Goal: Check status: Check status

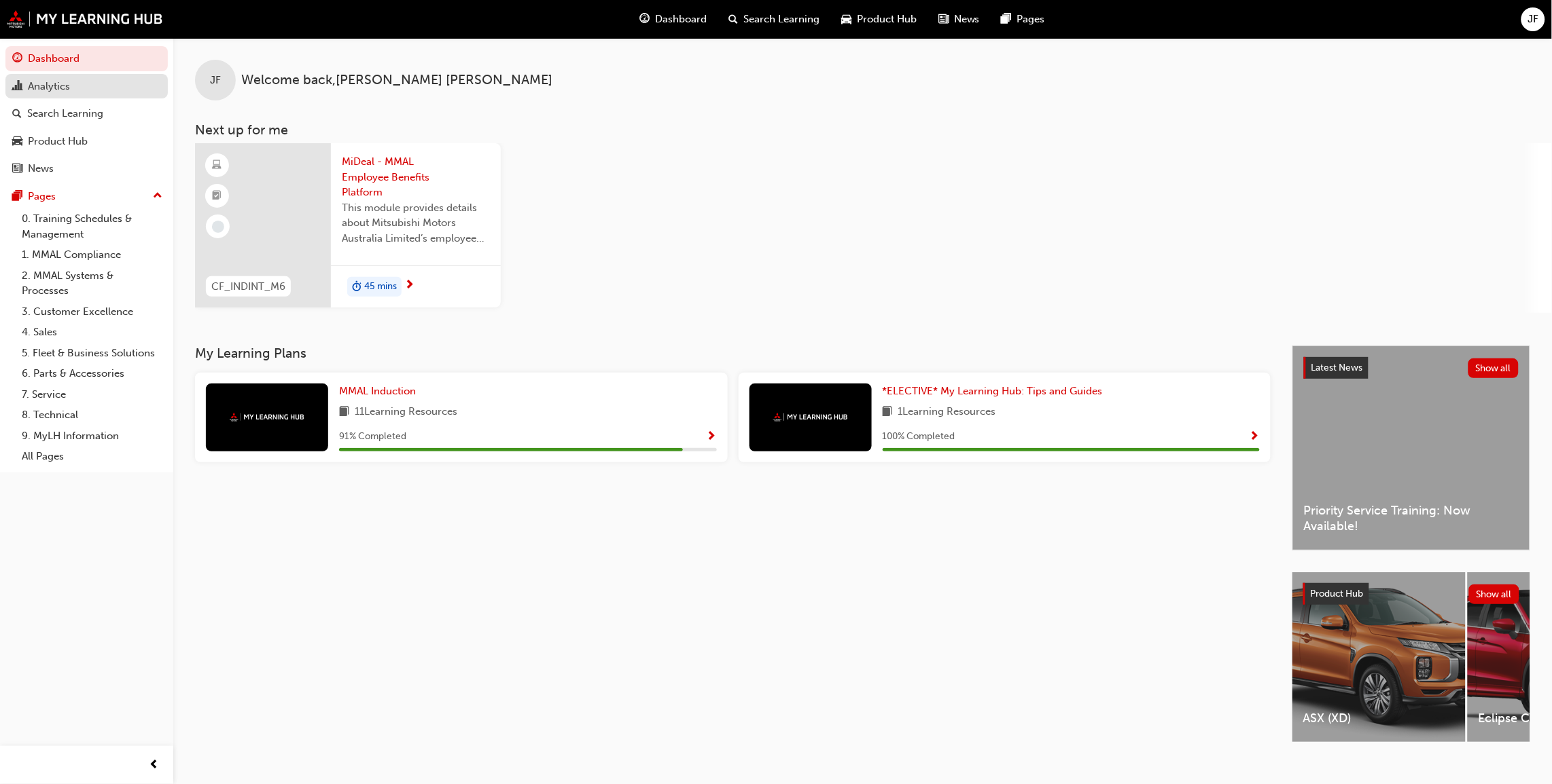
click at [55, 85] on div "Analytics" at bounding box center [49, 87] width 42 height 16
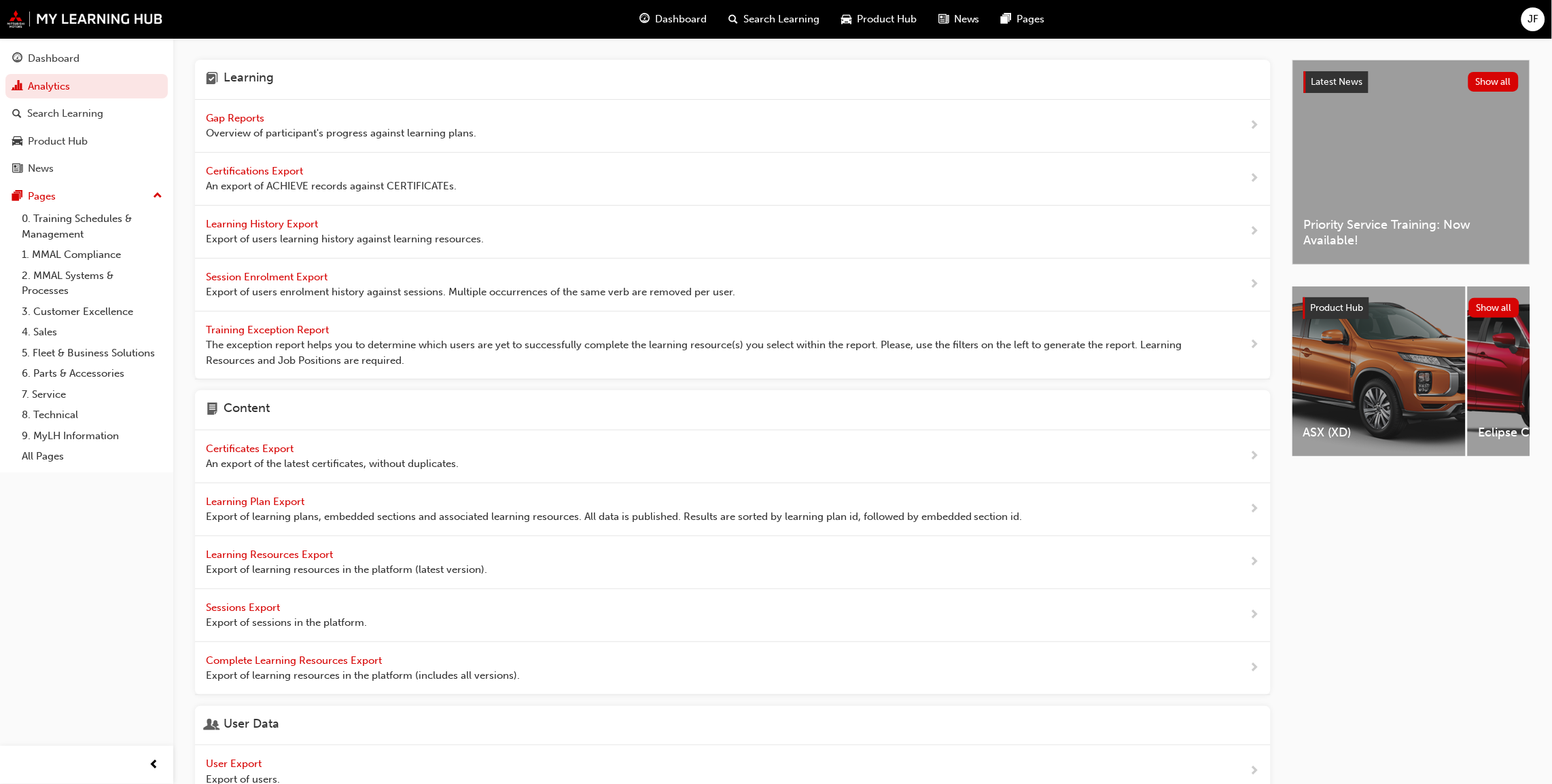
click at [234, 116] on span "Gap Reports" at bounding box center [236, 118] width 61 height 12
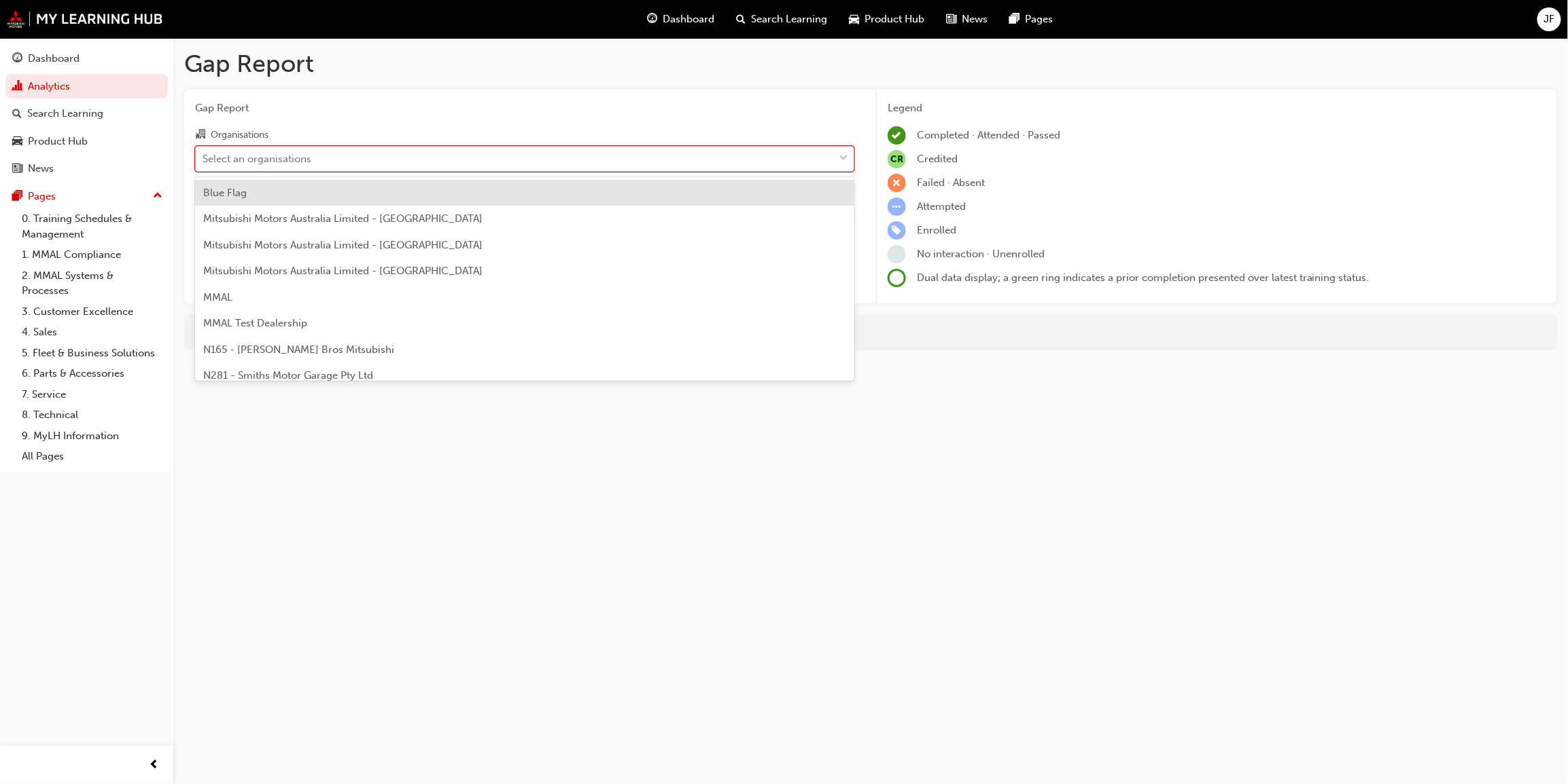
click at [297, 155] on div "Select an organisations" at bounding box center [256, 158] width 109 height 16
click at [204, 155] on input "Organisations option Blue Flag focused, 1 of 202. 202 results available. Use Up…" at bounding box center [202, 158] width 1 height 12
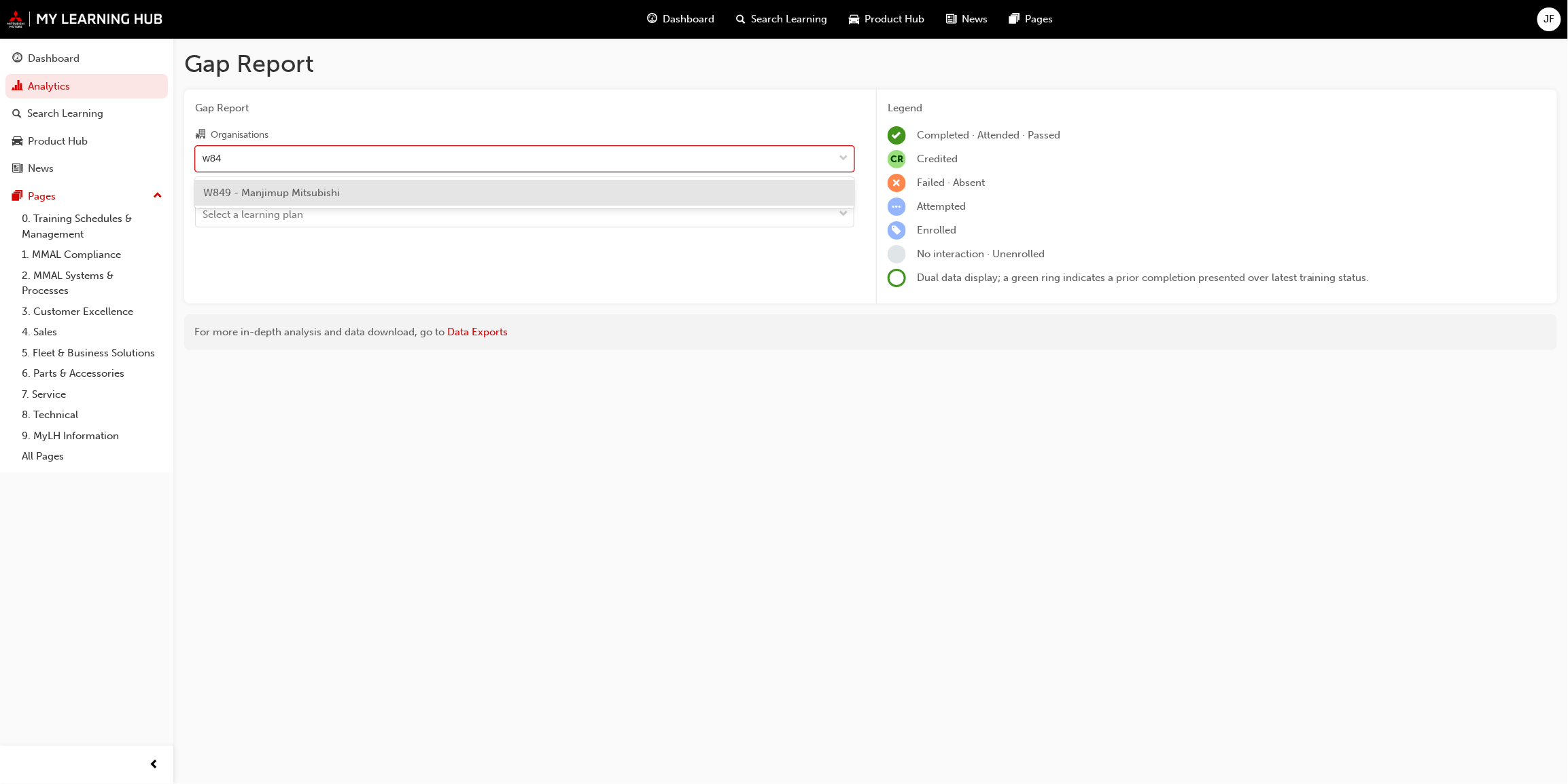
type input "w849"
click at [268, 191] on span "W849 - Manjimup Mitsubishi" at bounding box center [271, 192] width 137 height 12
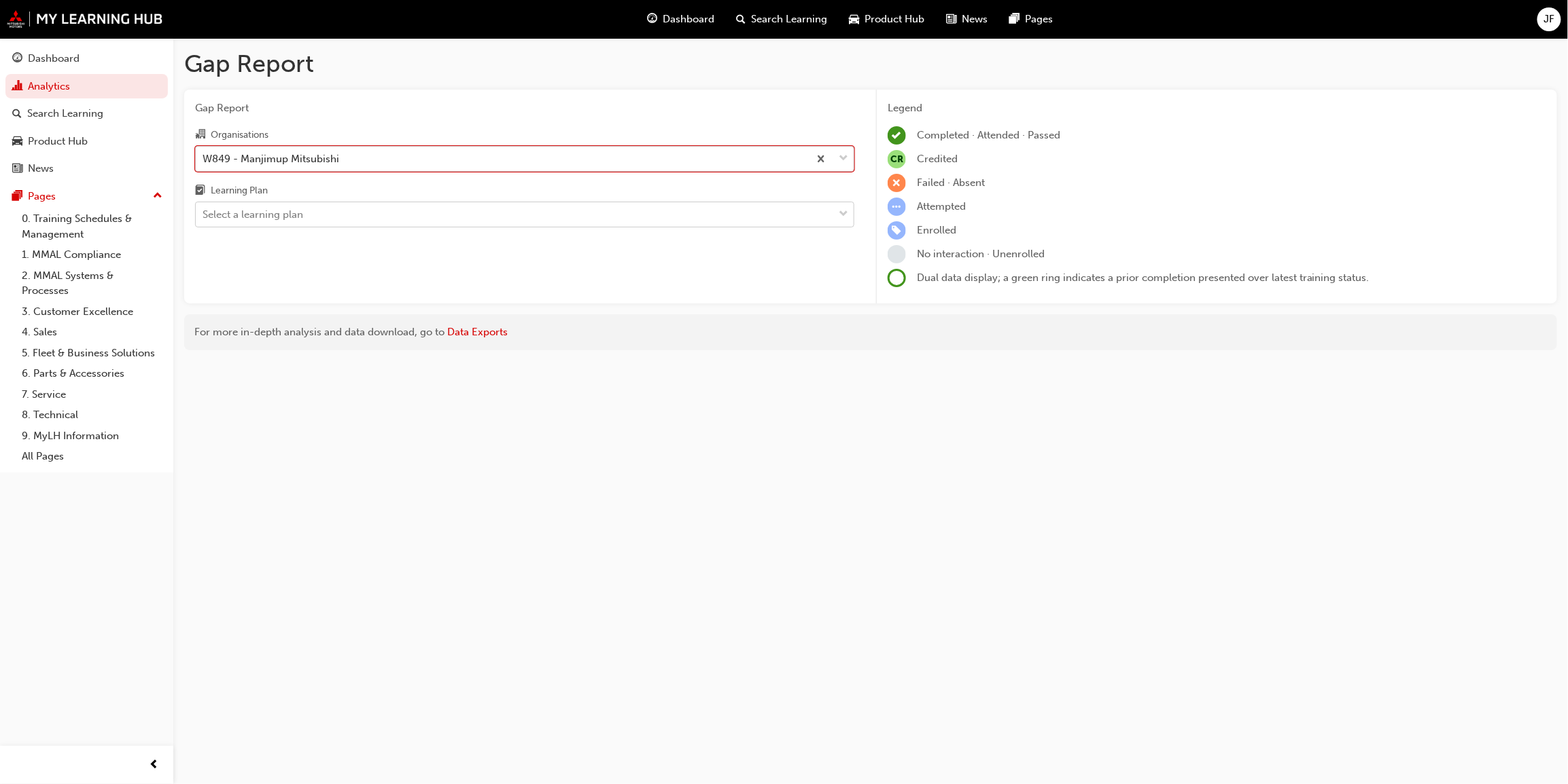
click at [227, 214] on div "Select a learning plan" at bounding box center [252, 215] width 101 height 16
click at [204, 214] on input "Learning Plan Select a learning plan" at bounding box center [202, 214] width 1 height 12
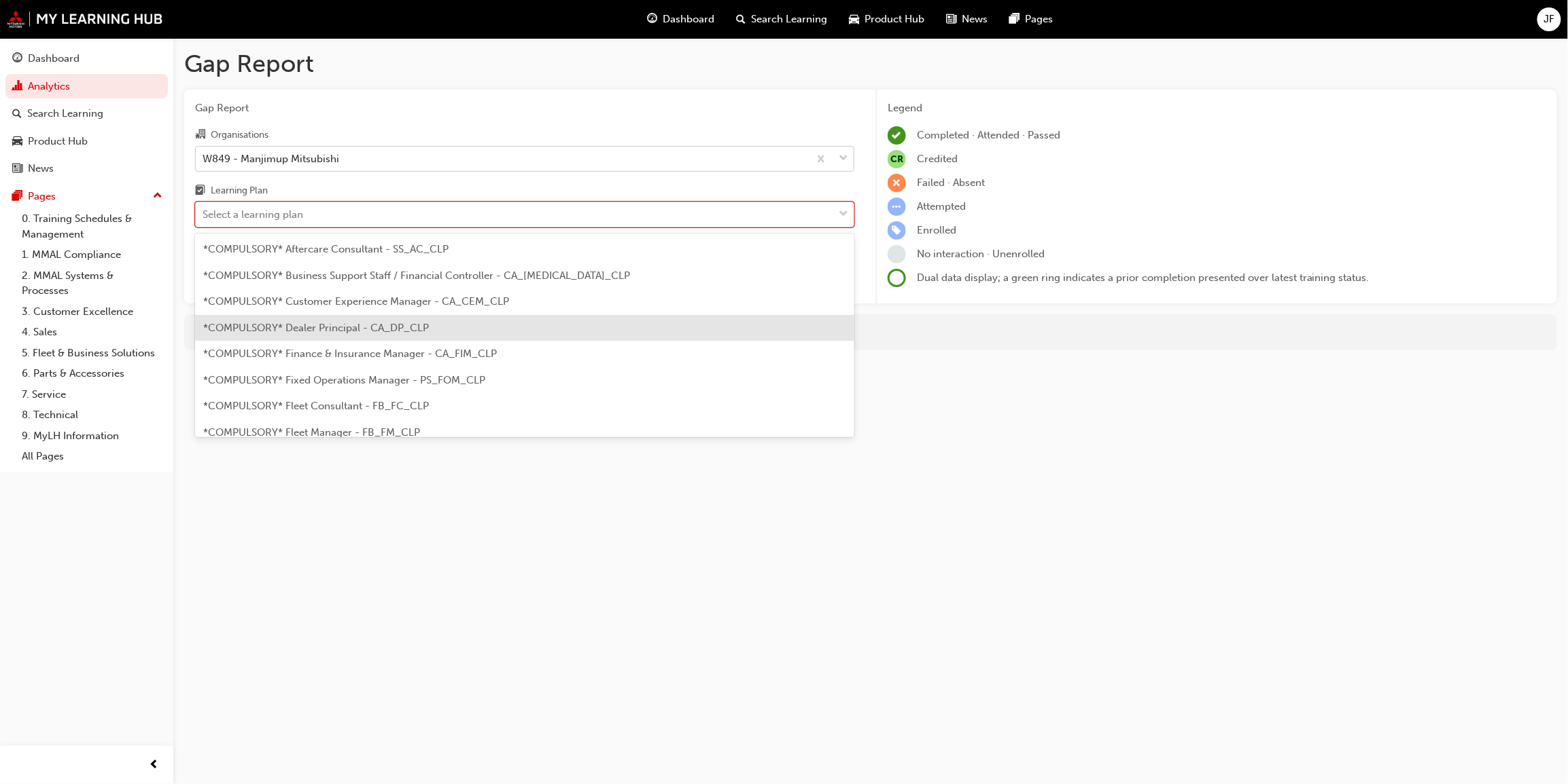
click at [298, 333] on div "*COMPULSORY* Dealer Principal - CA_DP_CLP" at bounding box center [524, 328] width 659 height 27
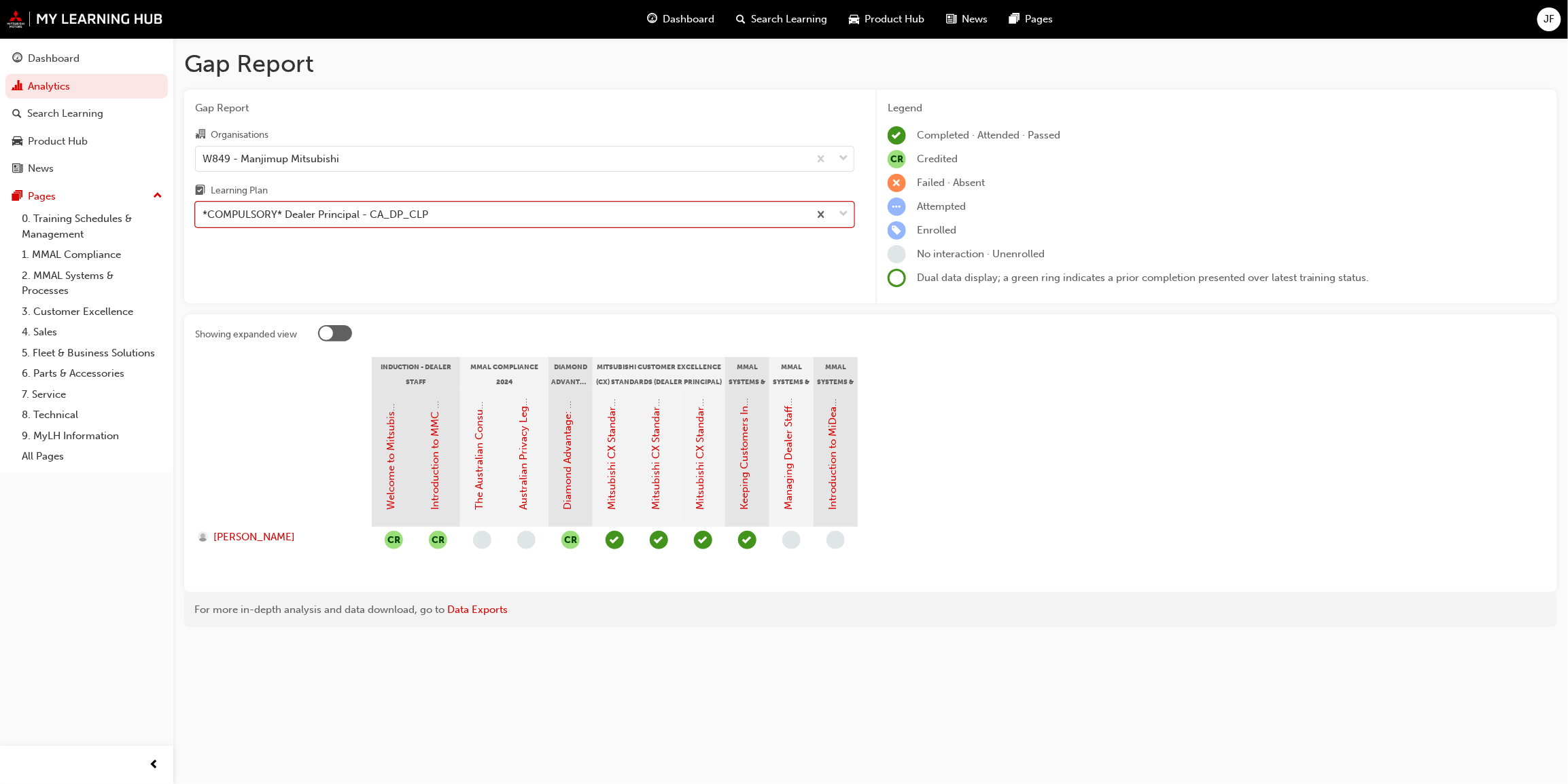
click at [843, 213] on span "down-icon" at bounding box center [843, 215] width 10 height 18
click at [204, 213] on input "Learning Plan option *COMPULSORY* Dealer Principal - CA_DP_CLP, selected. 0 res…" at bounding box center [202, 214] width 1 height 12
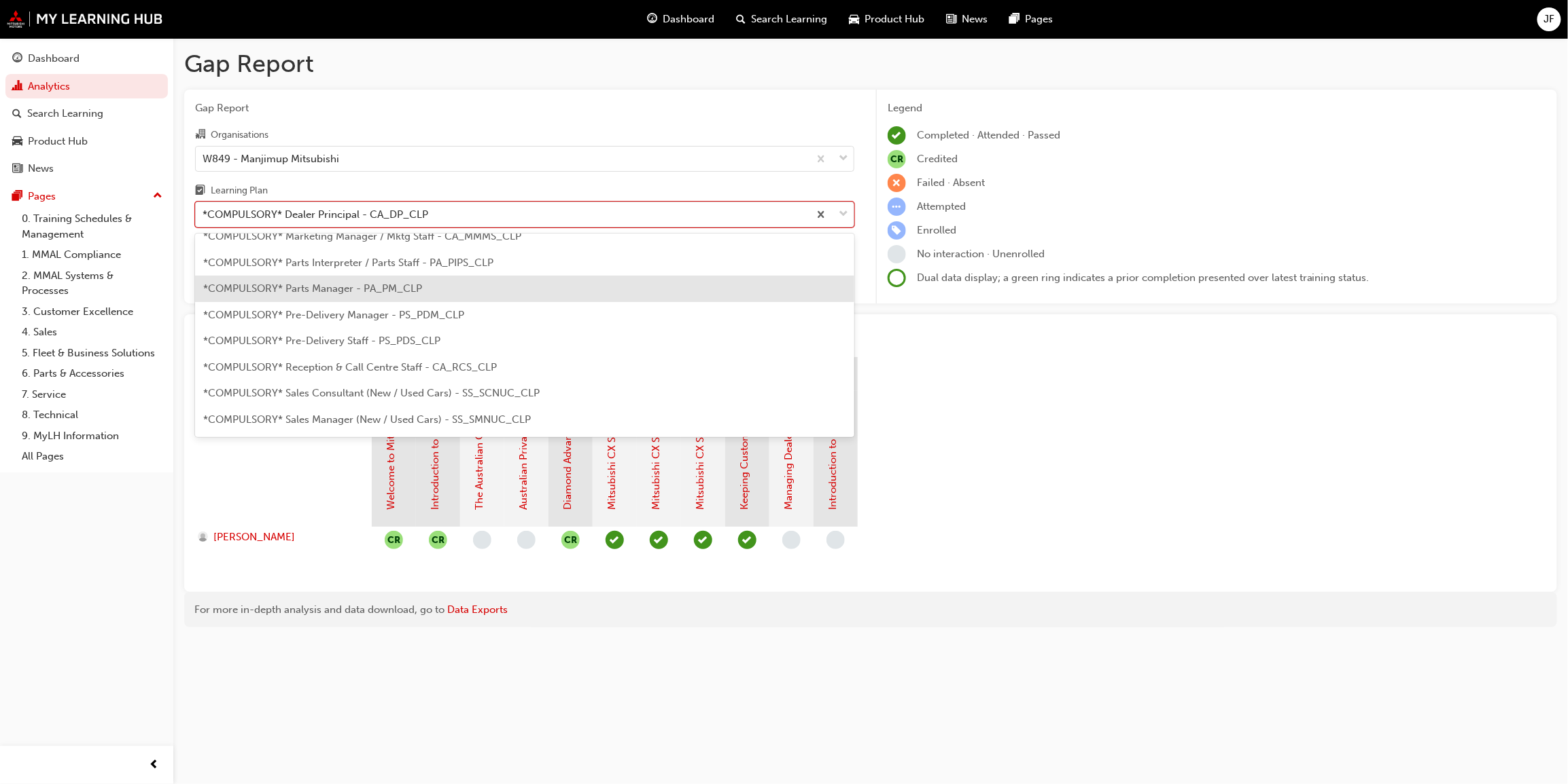
scroll to position [305, 0]
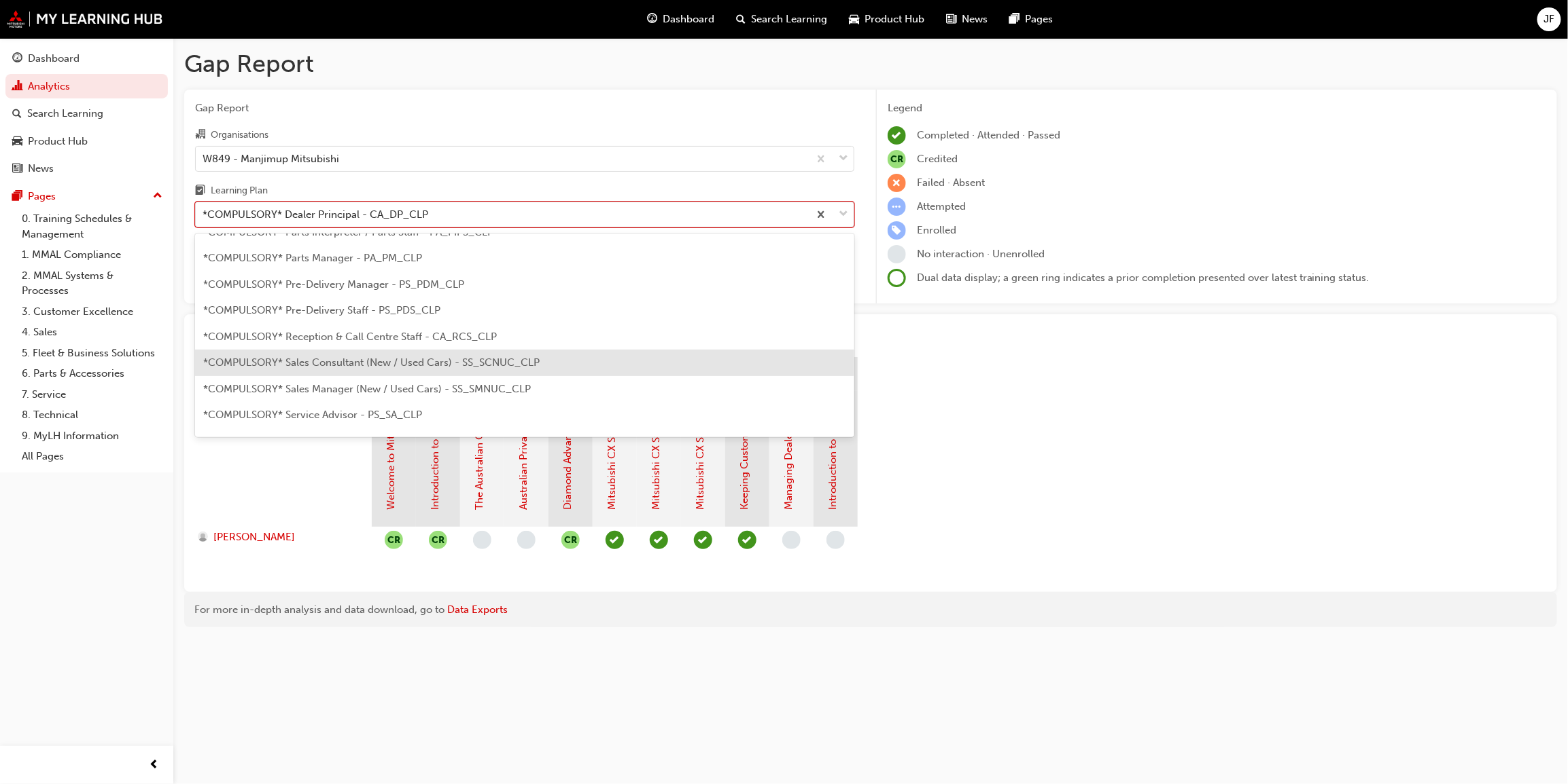
click at [342, 358] on span "*COMPULSORY* Sales Consultant (New / Used Cars) - SS_SCNUC_CLP" at bounding box center [371, 363] width 336 height 12
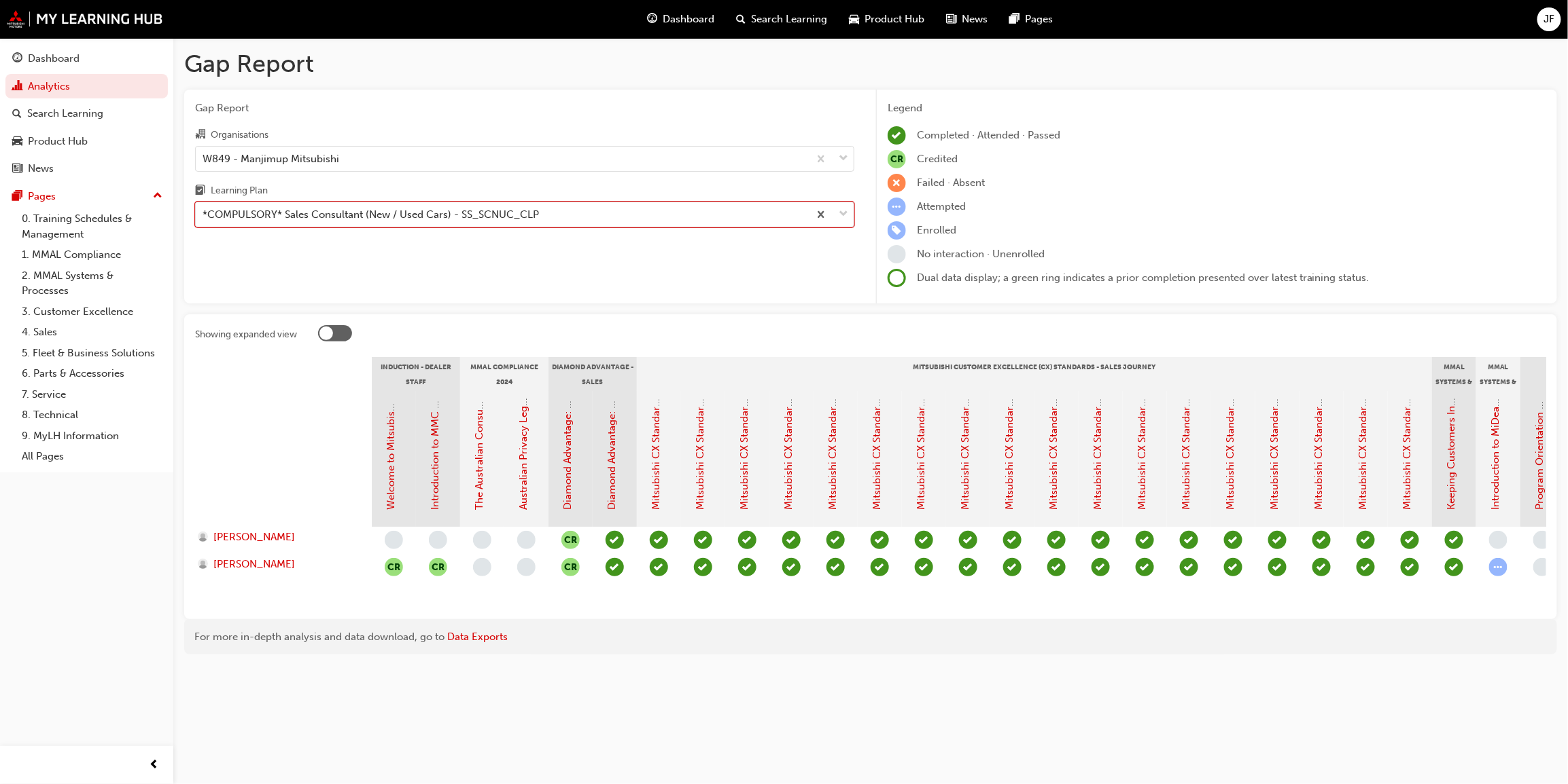
scroll to position [0, 1078]
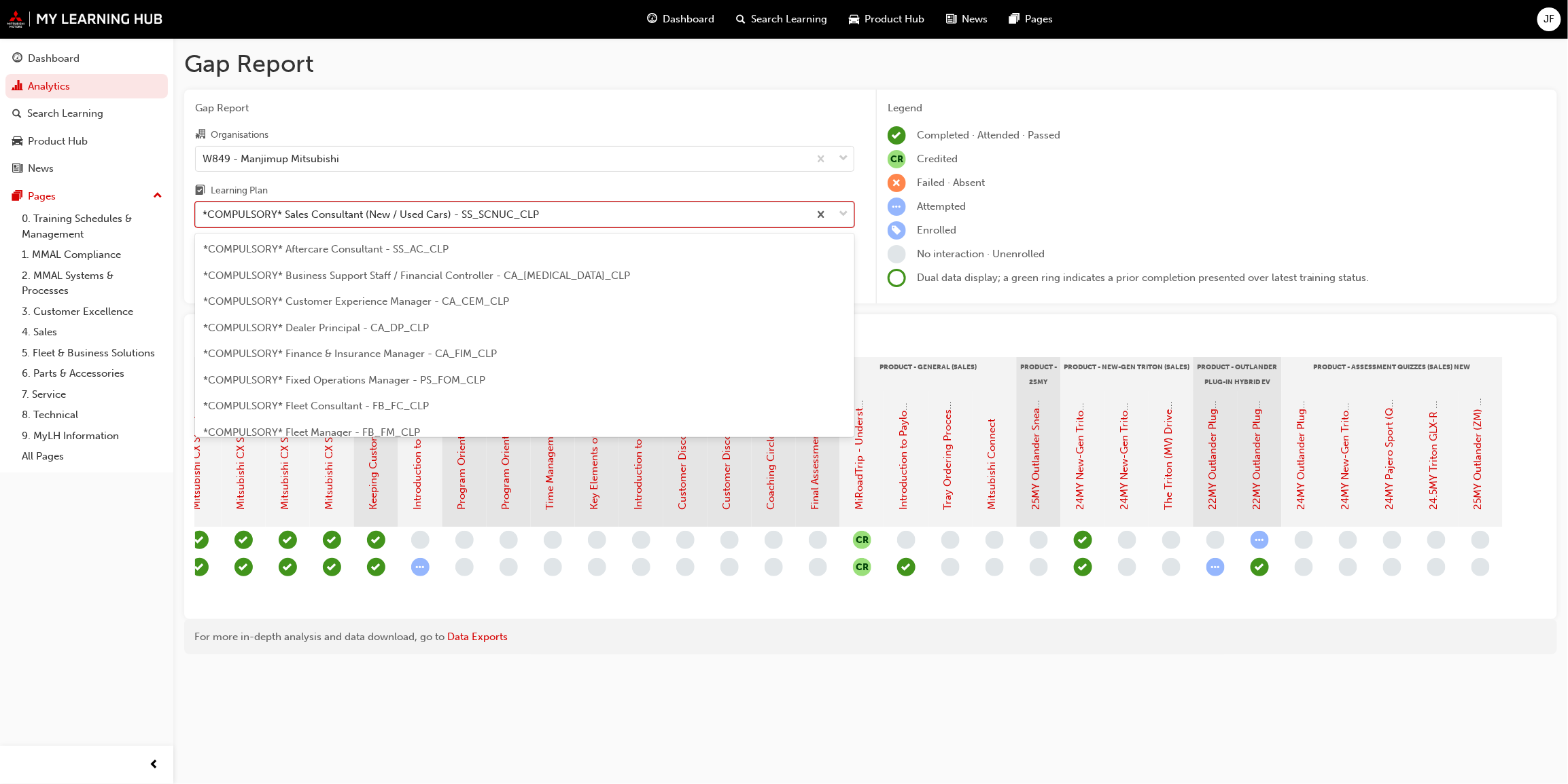
click at [844, 211] on span "down-icon" at bounding box center [843, 215] width 10 height 18
click at [204, 211] on input "Learning Plan option *COMPULSORY* Sales Consultant (New / Used Cars) - SS_SCNUC…" at bounding box center [202, 214] width 1 height 12
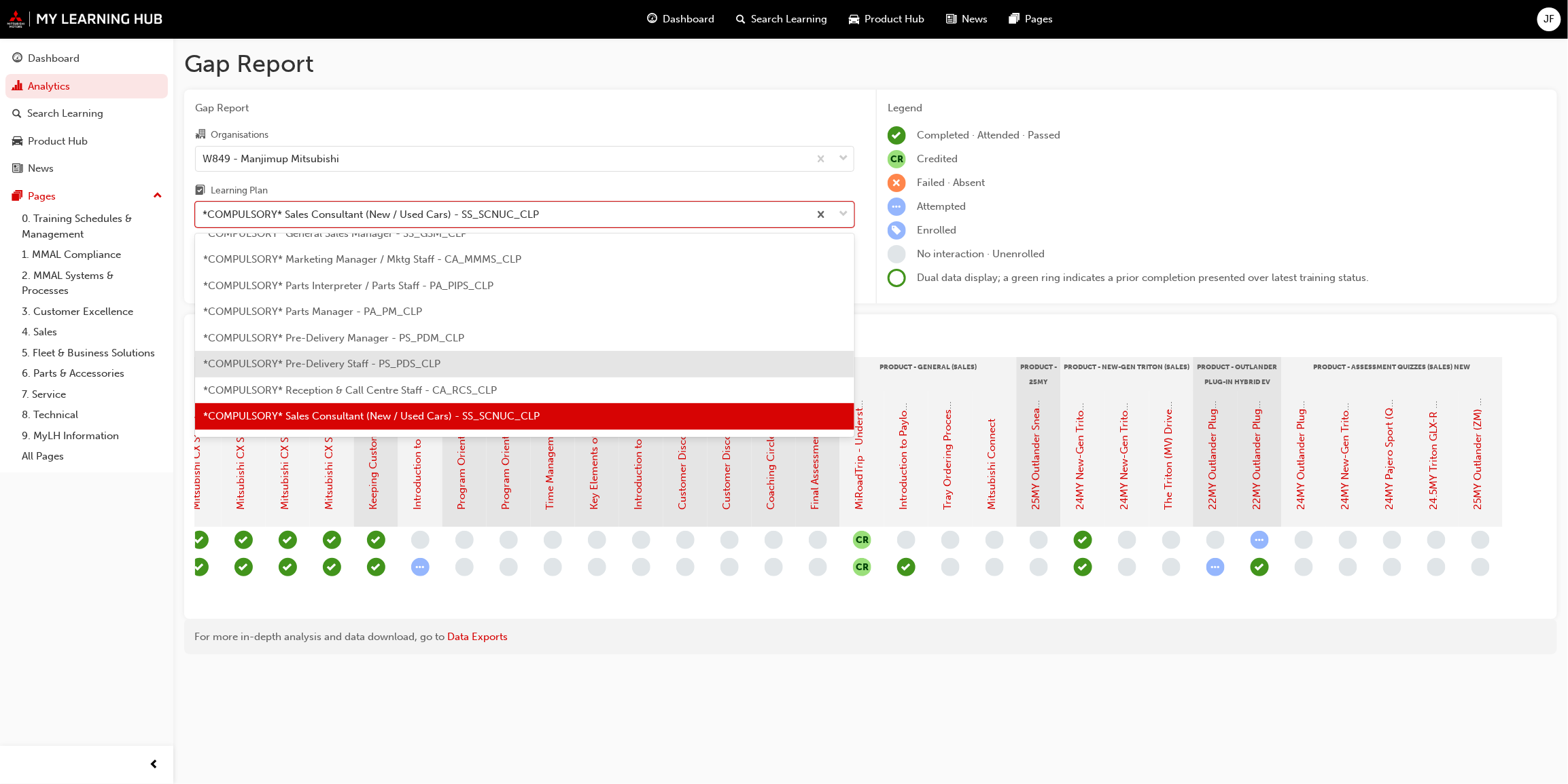
scroll to position [354, 0]
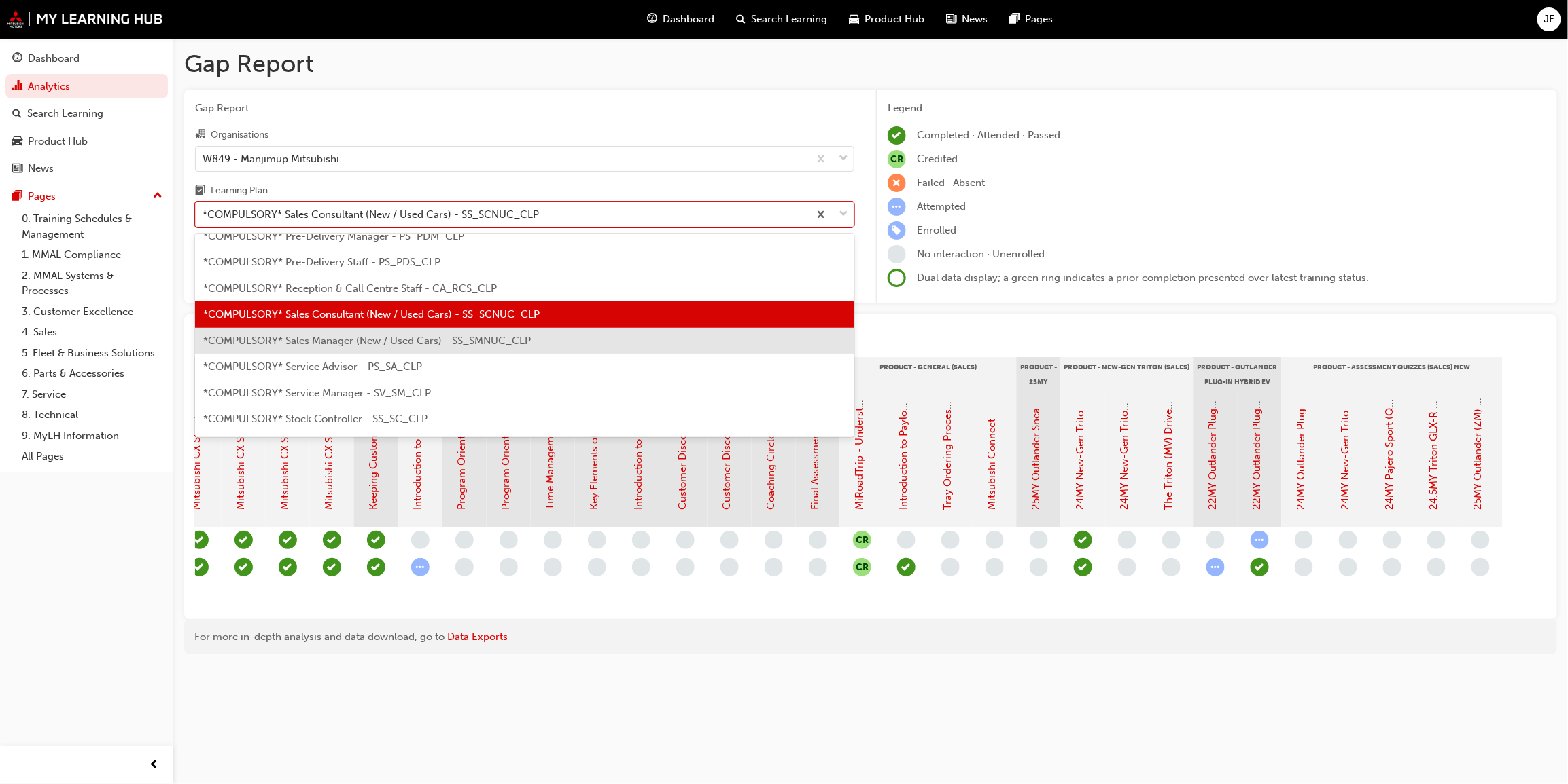
click at [309, 336] on span "*COMPULSORY* Sales Manager (New / Used Cars) - SS_SMNUC_CLP" at bounding box center [367, 341] width 328 height 12
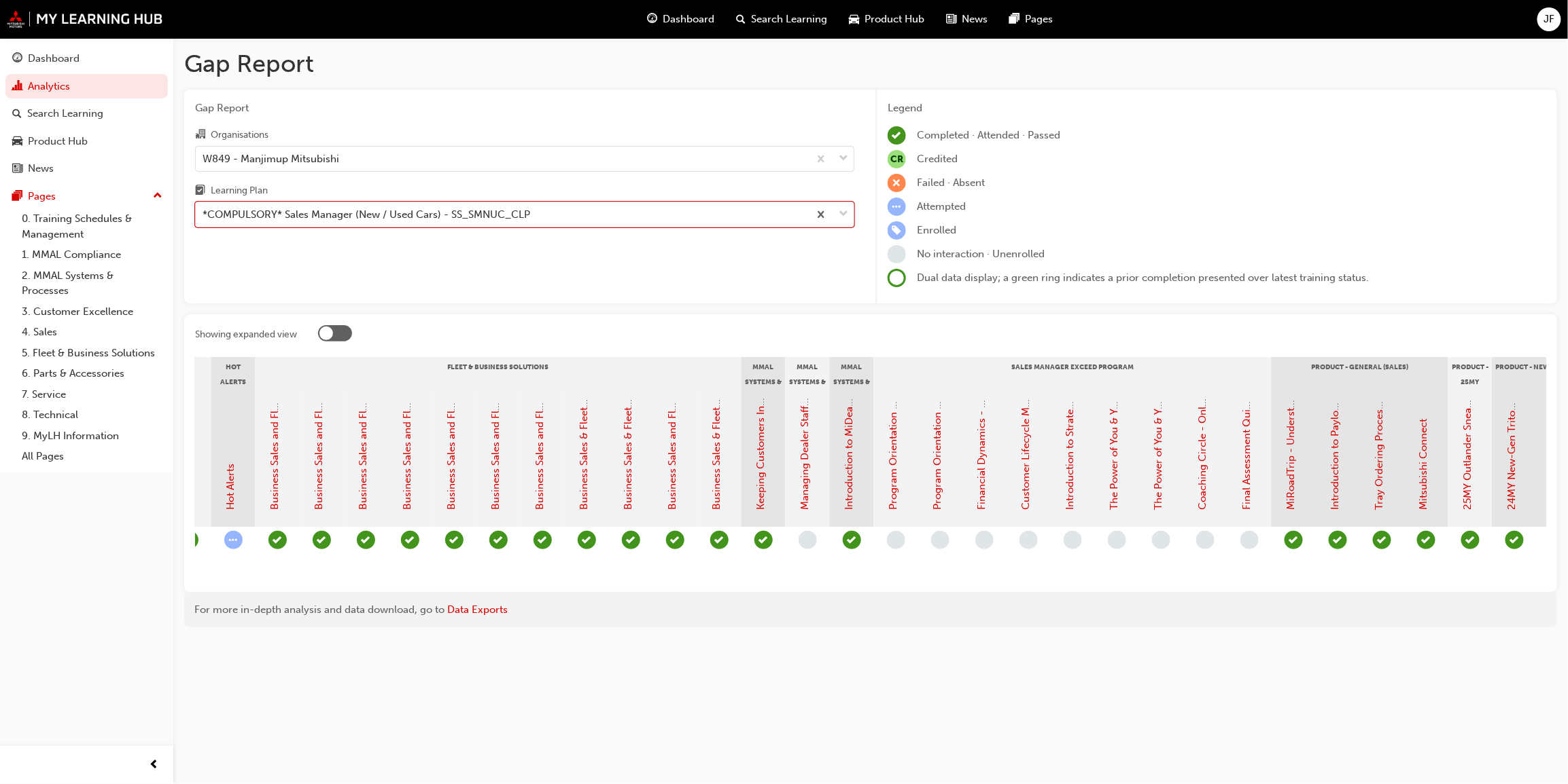
scroll to position [0, 1652]
